Goal: Task Accomplishment & Management: Use online tool/utility

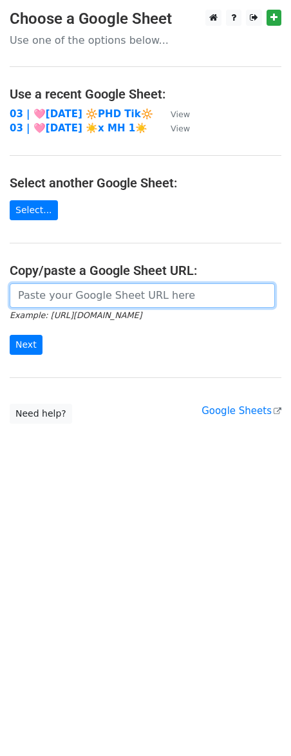
click at [106, 305] on input "url" at bounding box center [142, 296] width 265 height 24
paste input "https://docs.google.com/spreadsheets/d/1p9hWvlittR2GdJt81bHwhBqrnc63vxThR68yQ0g…"
type input "https://docs.google.com/spreadsheets/d/1p9hWvlittR2GdJt81bHwhBqrnc63vxThR68yQ0g…"
click at [10, 335] on input "Next" at bounding box center [26, 345] width 33 height 20
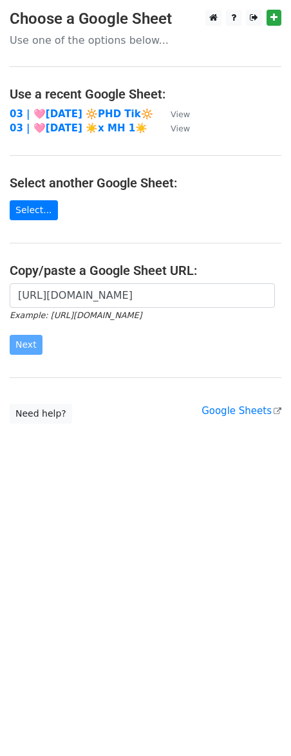
scroll to position [0, 0]
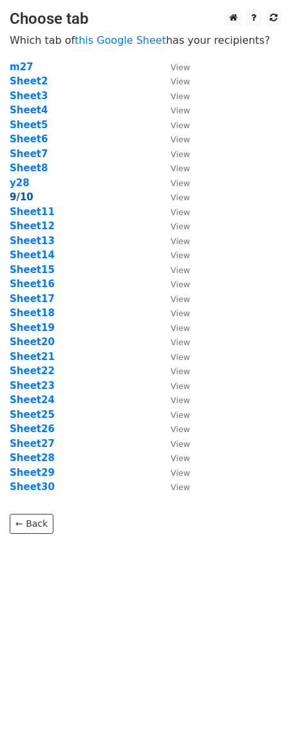
click at [17, 193] on strong "9/10" at bounding box center [22, 197] width 24 height 12
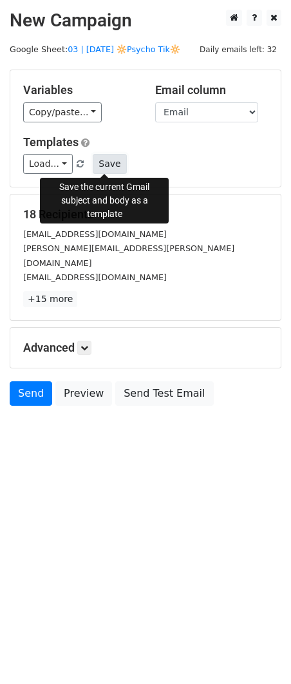
click at [108, 163] on button "Save" at bounding box center [110, 164] width 34 height 20
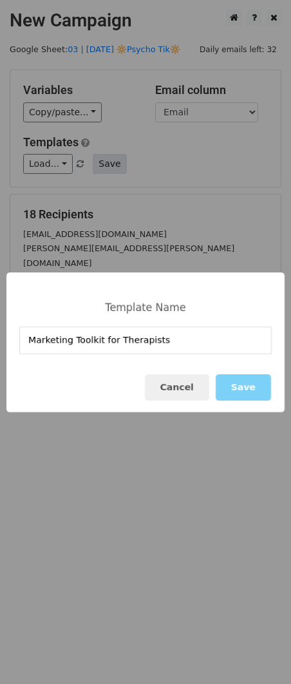
type input "Marketing Toolkit for Therapists"
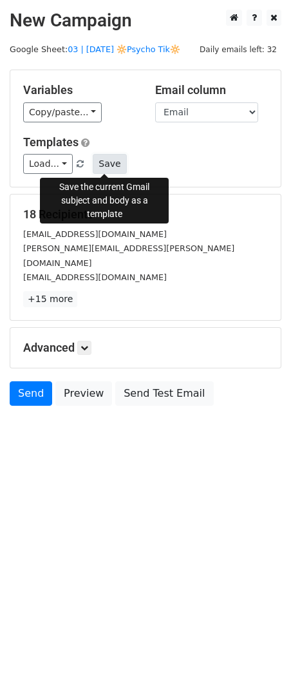
click at [96, 154] on button "Save" at bounding box center [110, 164] width 34 height 20
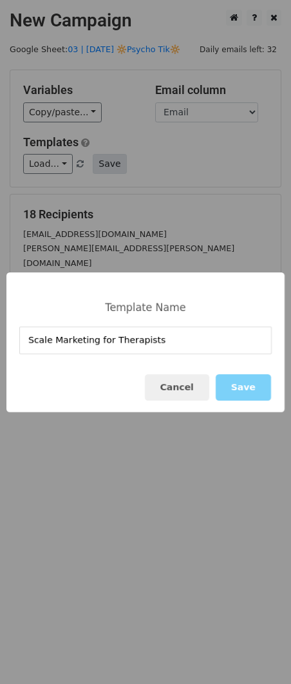
type input "Scale Marketing for Therapists"
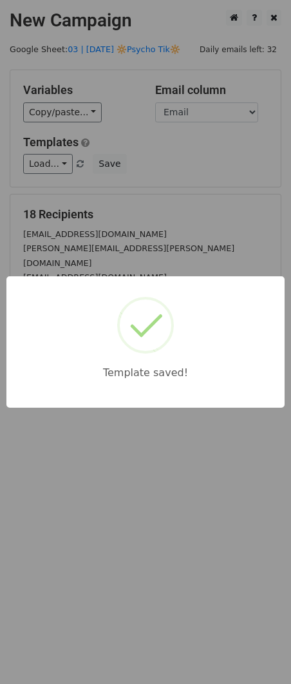
click at [166, 564] on html "New Campaign Daily emails left: 32 Google Sheet: 03 | SEPT 10 🔆Psycho Tik🔆 Vari…" at bounding box center [145, 342] width 291 height 684
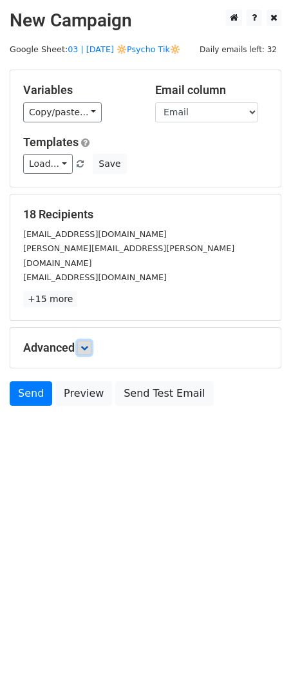
click at [86, 344] on icon at bounding box center [85, 348] width 8 height 8
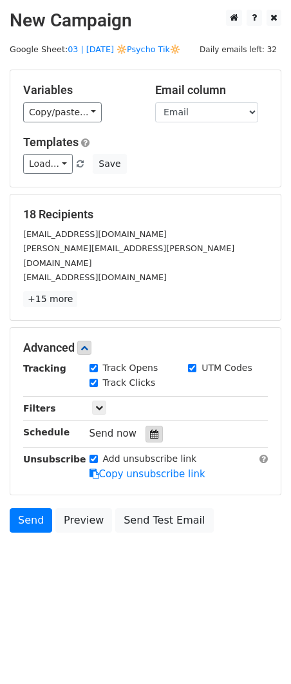
click at [151, 430] on icon at bounding box center [154, 434] width 8 height 9
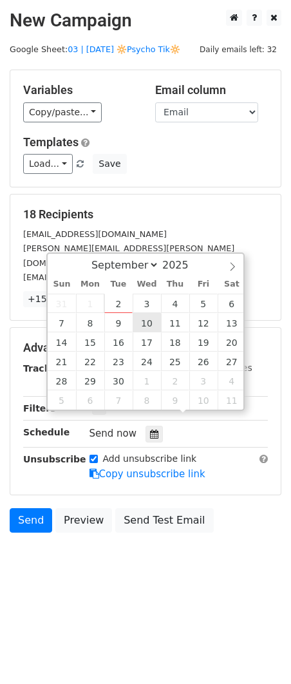
type input "2025-09-10 12:00"
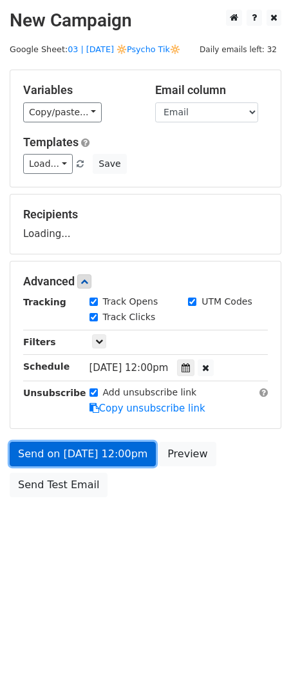
click at [91, 459] on link "Send on Sep 10 at 12:00pm" at bounding box center [83, 454] width 146 height 24
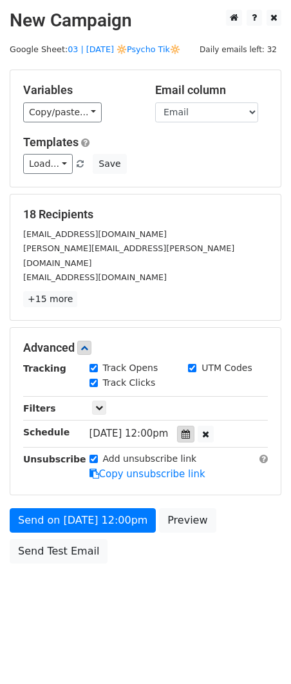
click at [190, 430] on icon at bounding box center [186, 434] width 8 height 9
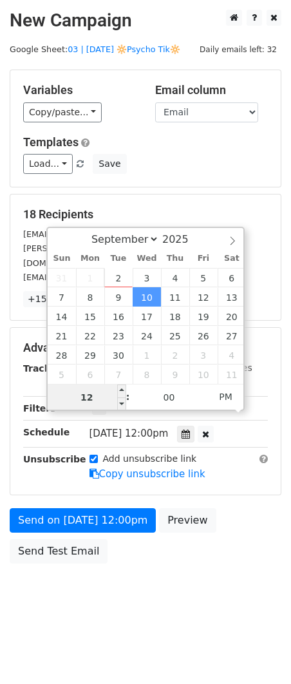
click at [92, 395] on input "12" at bounding box center [87, 398] width 79 height 26
type input "7"
type input "2025-09-10 07:00"
type input "07"
click at [236, 398] on span "PM" at bounding box center [225, 397] width 35 height 26
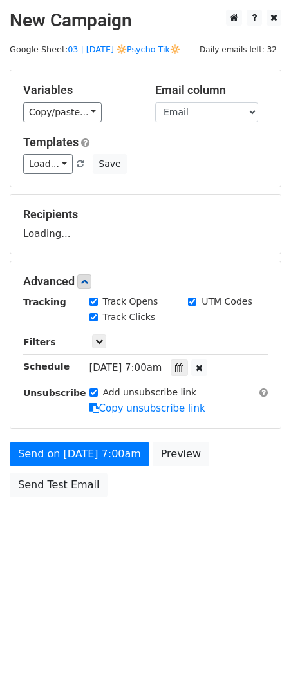
click at [61, 510] on body "New Campaign Daily emails left: 32 Google Sheet: 03 | SEPT 10 🔆Psycho Tik🔆 Vari…" at bounding box center [145, 283] width 291 height 546
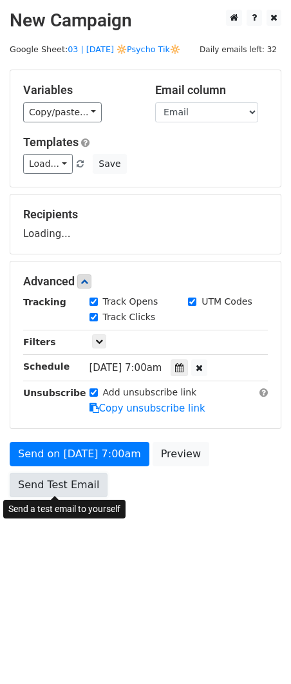
click at [70, 490] on link "Send Test Email" at bounding box center [59, 485] width 98 height 24
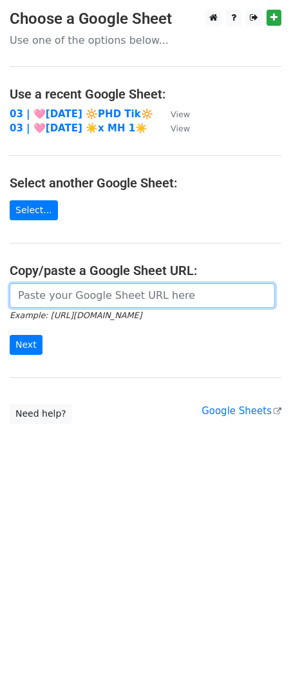
click at [110, 304] on input "url" at bounding box center [142, 296] width 265 height 24
paste input "https://docs.google.com/spreadsheets/d/1p9hWvlittR2GdJt81bHwhBqrnc63vxThR68yQ0g…"
type input "https://docs.google.com/spreadsheets/d/1p9hWvlittR2GdJt81bHwhBqrnc63vxThR68yQ0g…"
click at [10, 335] on input "Next" at bounding box center [26, 345] width 33 height 20
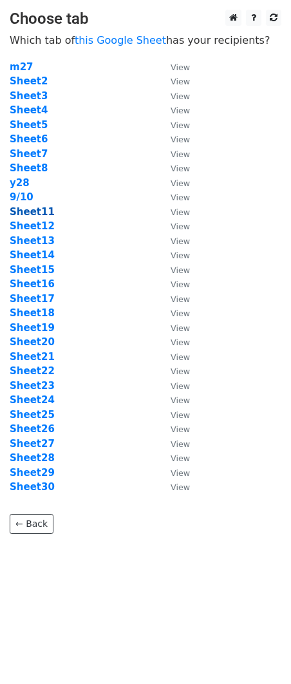
click at [37, 213] on strong "Sheet11" at bounding box center [32, 212] width 45 height 12
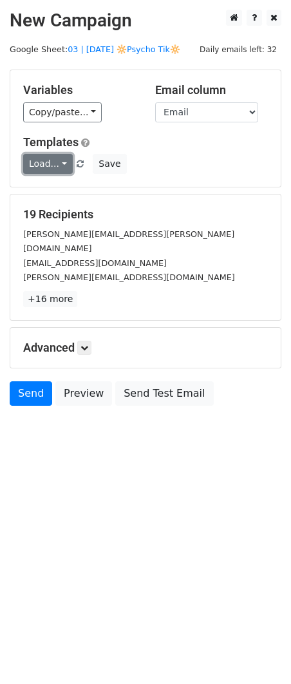
click at [39, 160] on link "Load..." at bounding box center [48, 164] width 50 height 20
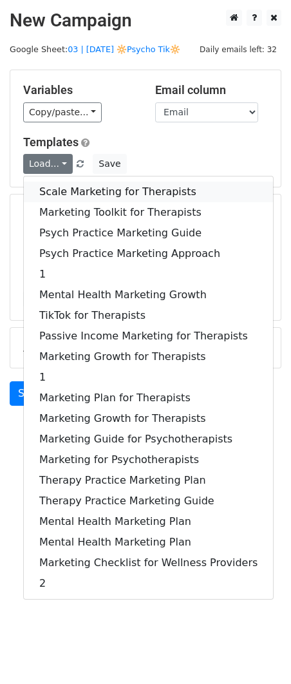
click at [66, 188] on link "Scale Marketing for Therapists" at bounding box center [148, 192] width 249 height 21
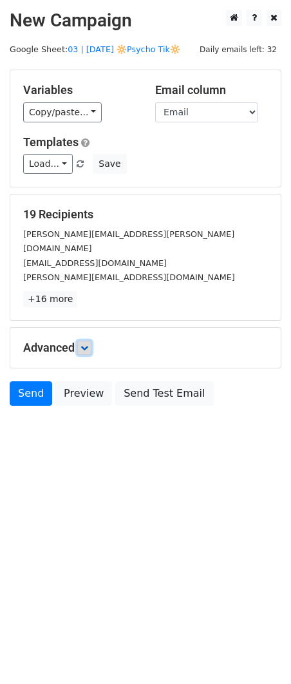
click at [88, 341] on link at bounding box center [84, 348] width 14 height 14
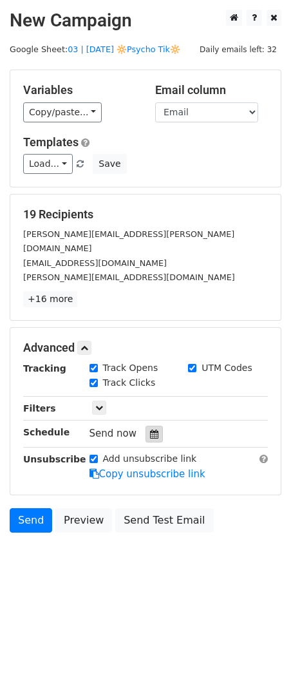
click at [153, 430] on icon at bounding box center [154, 434] width 8 height 9
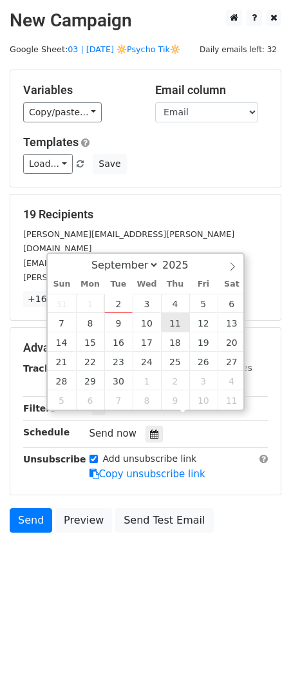
type input "2025-09-11 12:00"
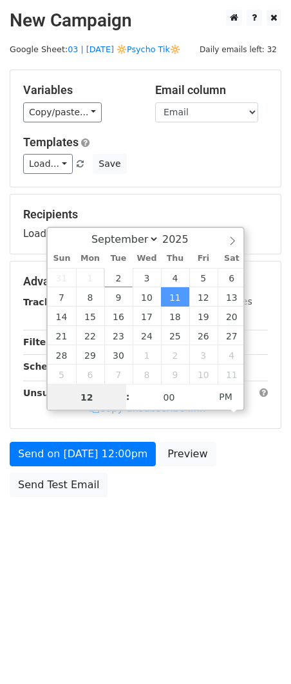
type input "7"
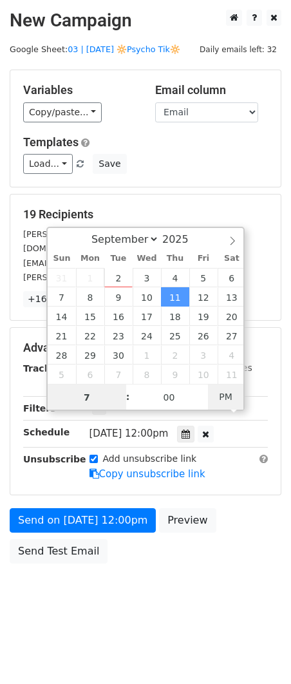
type input "2025-09-11 07:00"
type input "07"
click at [243, 393] on span "PM" at bounding box center [225, 397] width 35 height 26
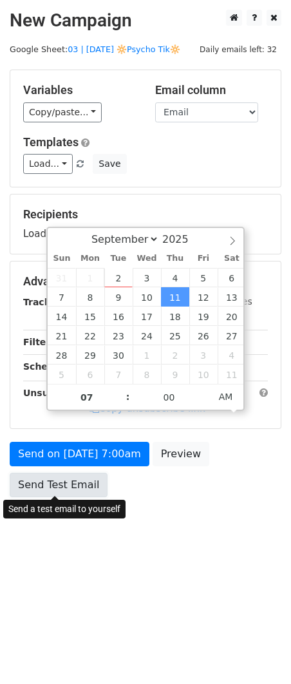
click at [73, 477] on link "Send Test Email" at bounding box center [59, 485] width 98 height 24
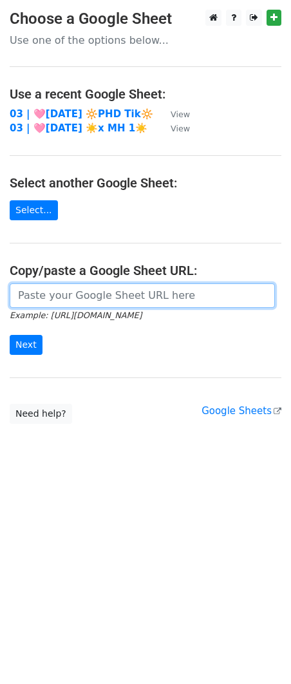
click at [109, 301] on input "url" at bounding box center [142, 296] width 265 height 24
paste input "https://docs.google.com/spreadsheets/d/1p9hWvlittR2GdJt81bHwhBqrnc63vxThR68yQ0g…"
type input "https://docs.google.com/spreadsheets/d/1p9hWvlittR2GdJt81bHwhBqrnc63vxThR68yQ0g…"
click at [10, 335] on input "Next" at bounding box center [26, 345] width 33 height 20
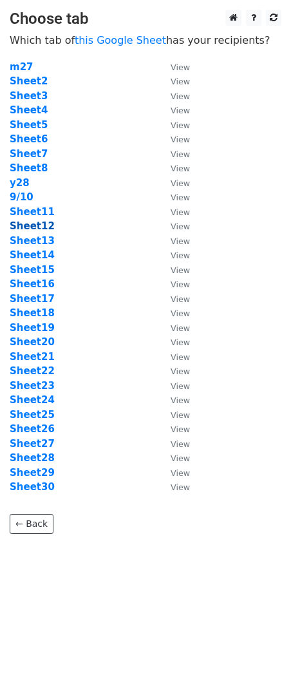
click at [38, 226] on strong "Sheet12" at bounding box center [32, 226] width 45 height 12
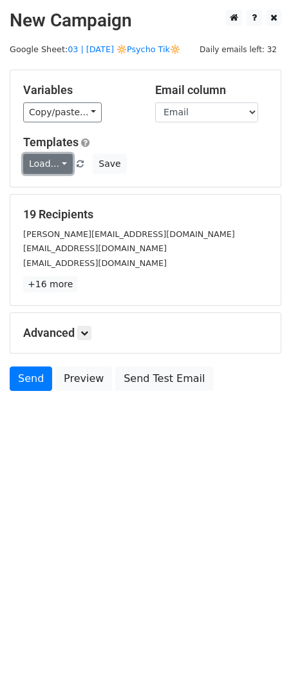
click at [55, 164] on link "Load..." at bounding box center [48, 164] width 50 height 20
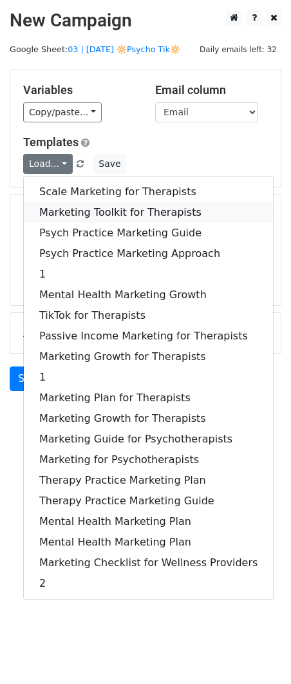
click at [59, 211] on link "Marketing Toolkit for Therapists" at bounding box center [148, 212] width 249 height 21
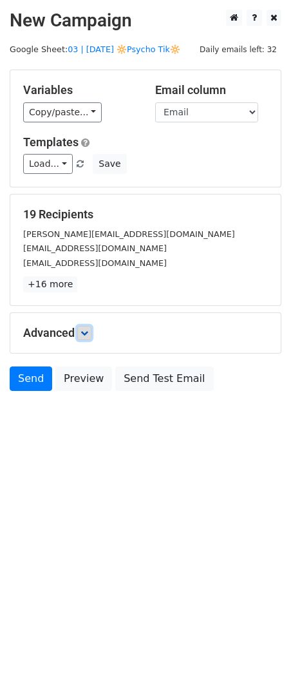
click at [84, 336] on link at bounding box center [84, 333] width 14 height 14
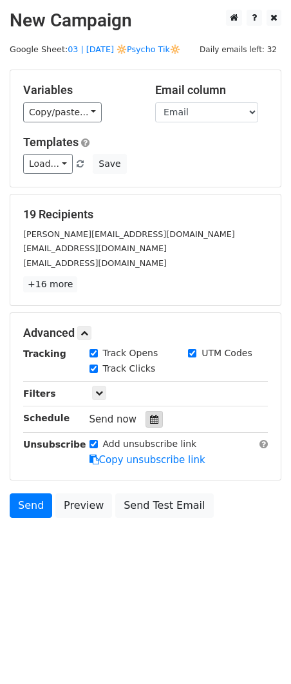
click at [150, 416] on icon at bounding box center [154, 419] width 8 height 9
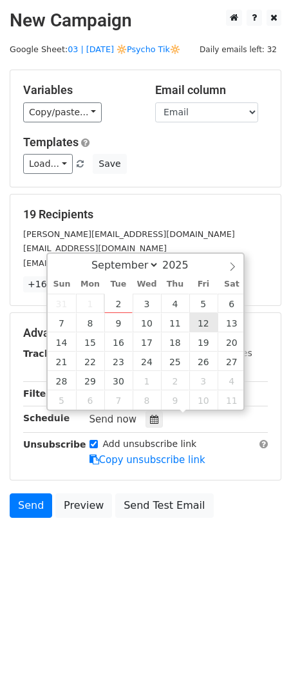
type input "[DATE] 12:00"
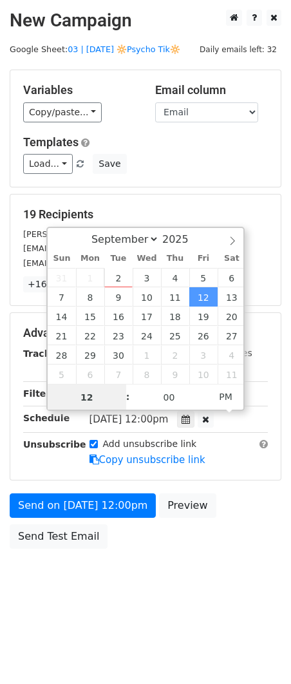
type input "8"
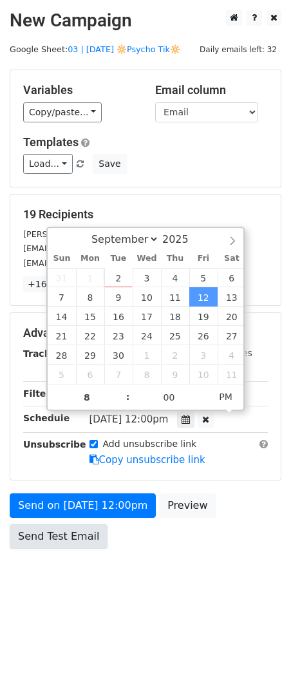
type input "[DATE] 20:00"
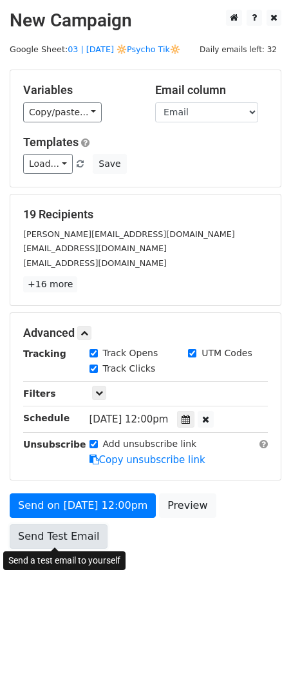
click at [57, 543] on link "Send Test Email" at bounding box center [59, 537] width 98 height 24
